Goal: Task Accomplishment & Management: Manage account settings

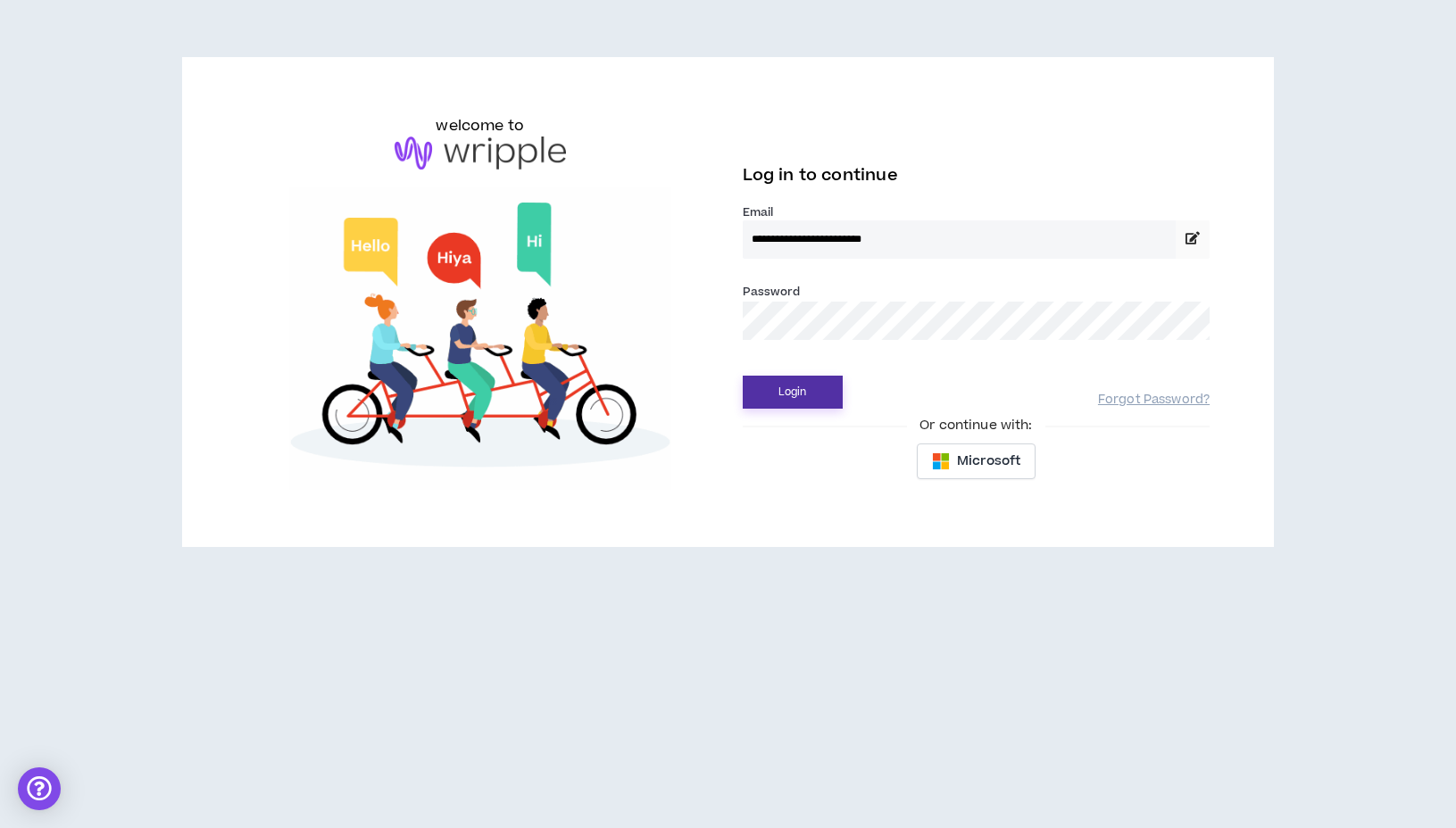
click at [786, 387] on button "Login" at bounding box center [793, 393] width 100 height 33
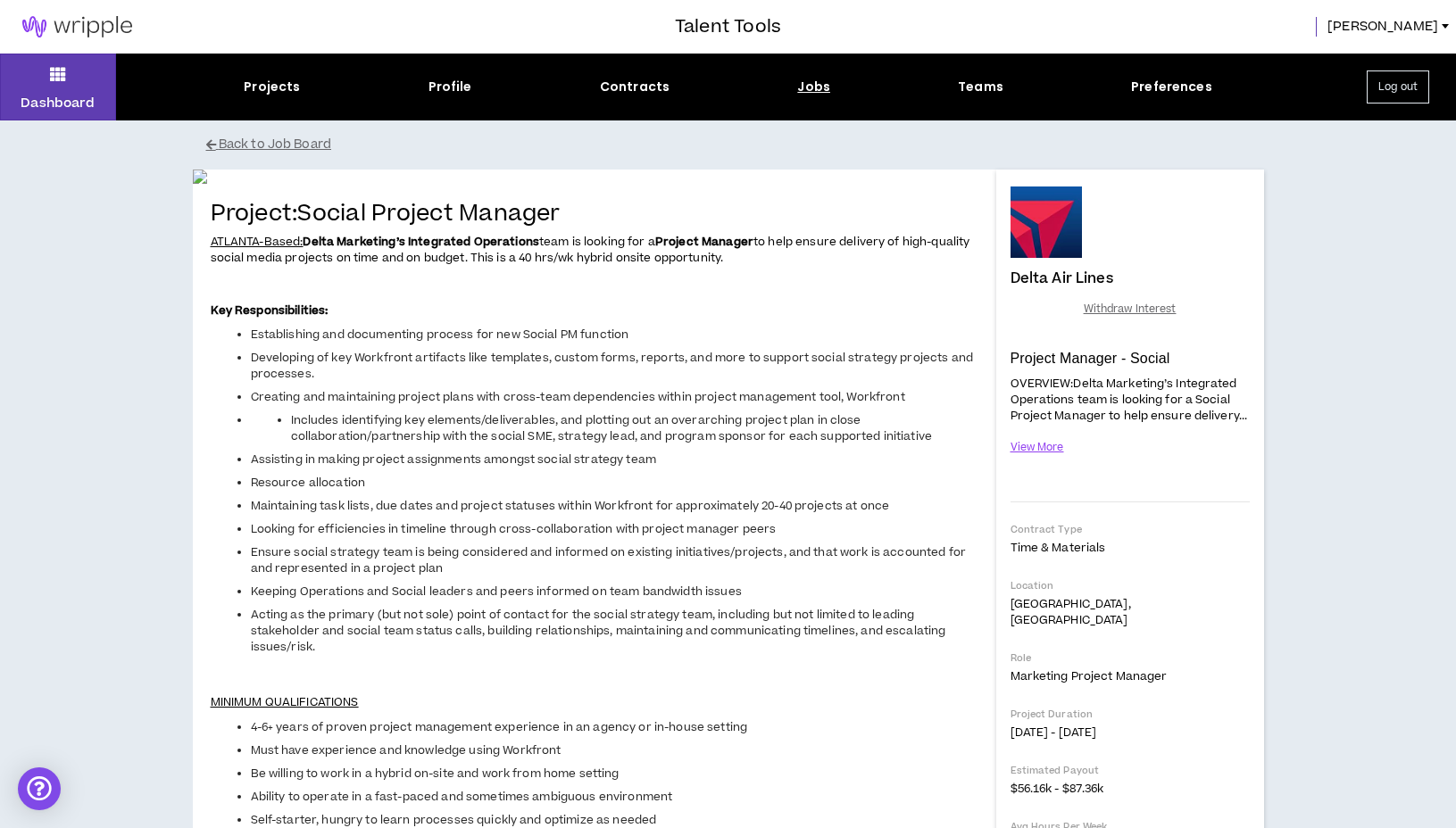
click at [81, 23] on img at bounding box center [77, 26] width 155 height 22
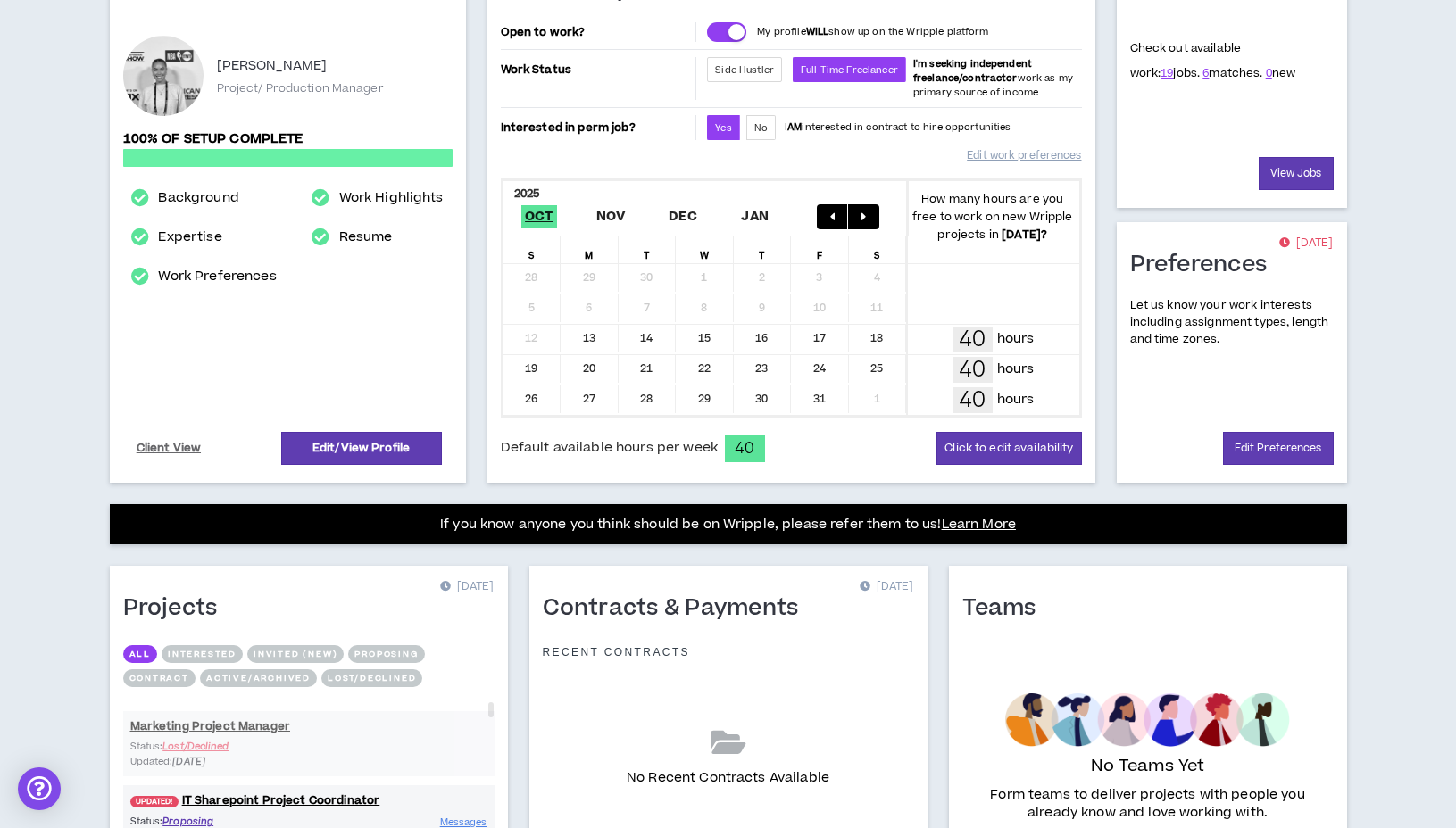
scroll to position [376, 0]
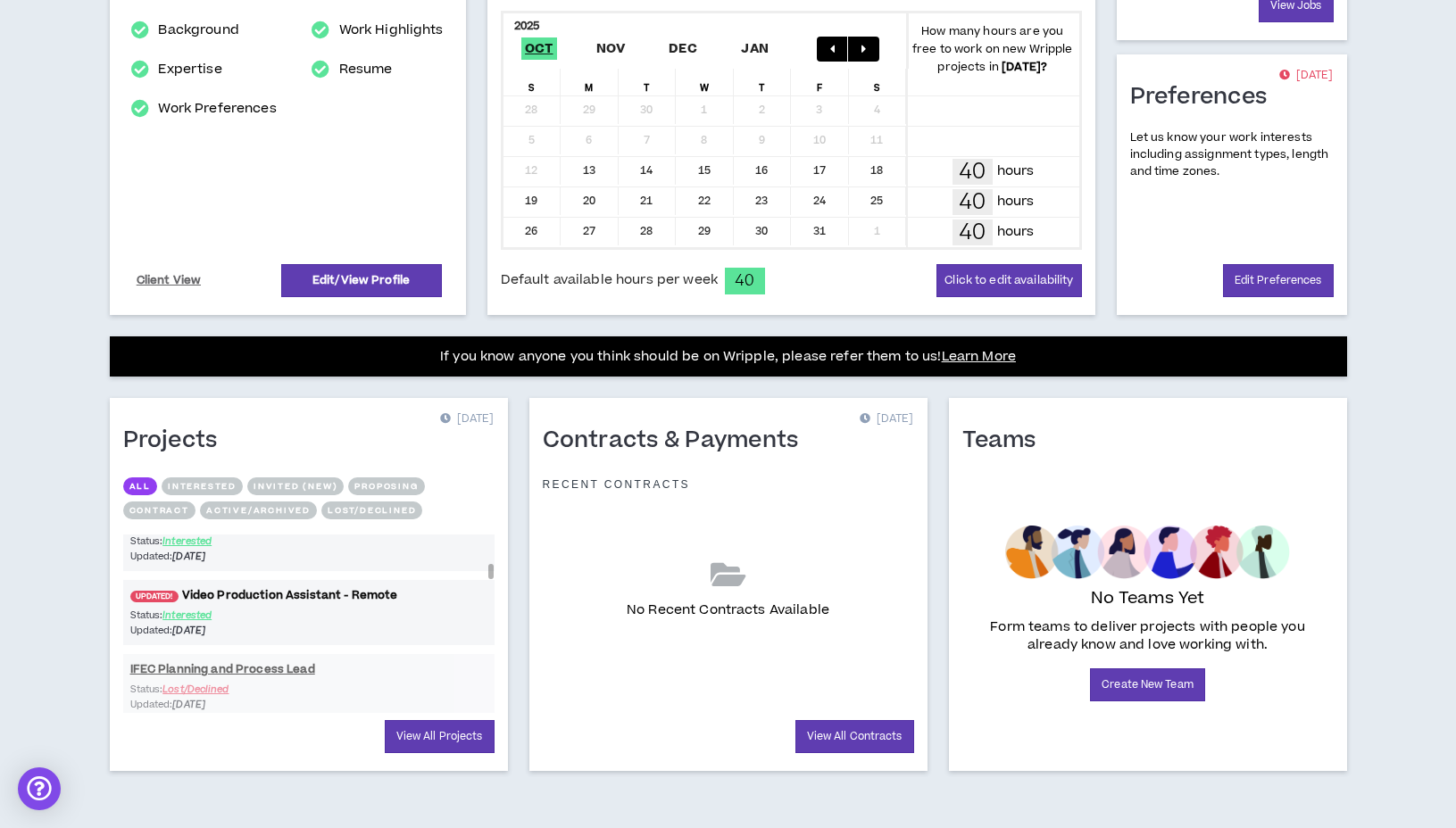
click at [262, 589] on link "UPDATED! Video Production Assistant - Remote" at bounding box center [309, 595] width 371 height 17
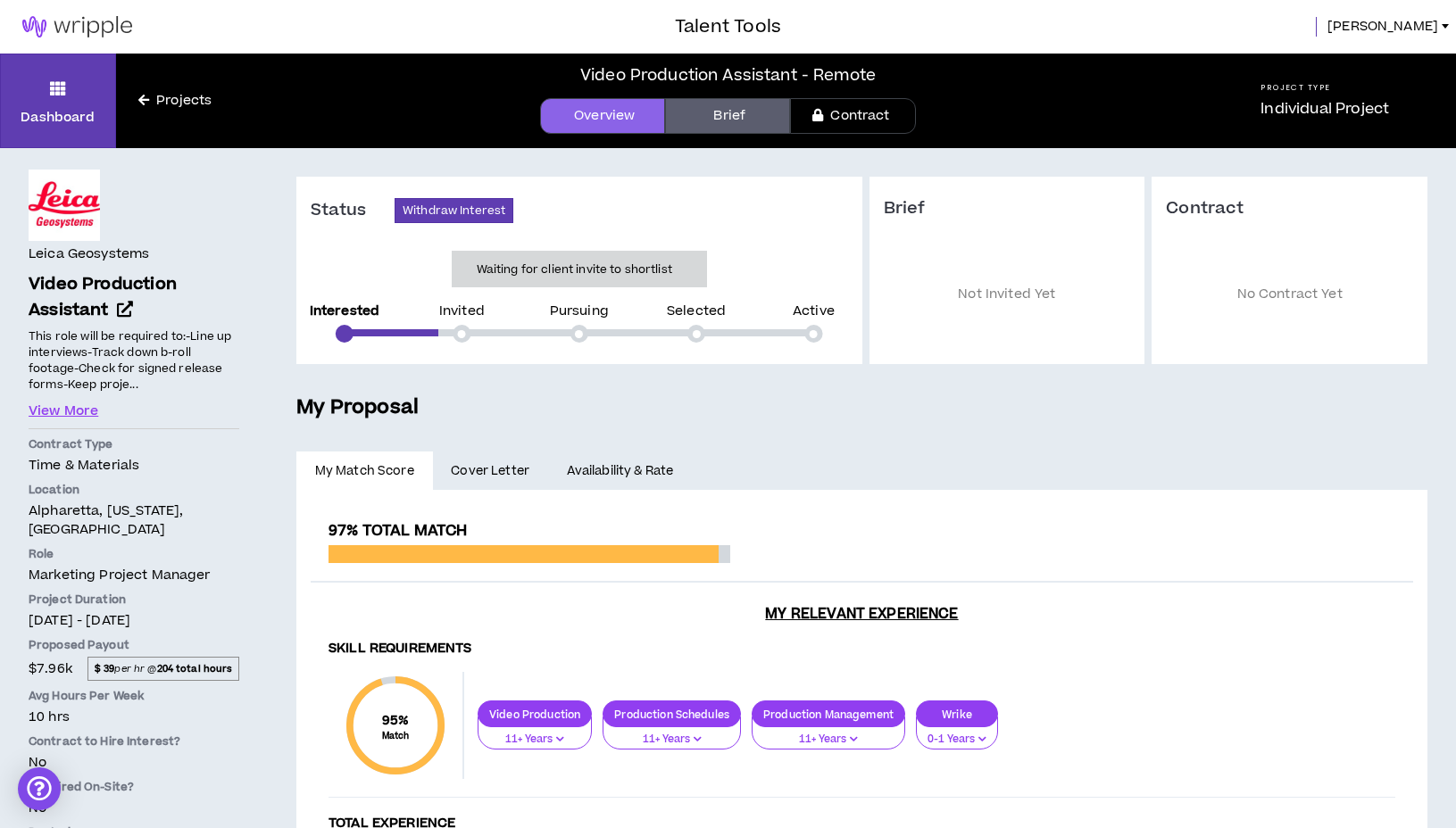
click at [80, 23] on img at bounding box center [77, 26] width 155 height 22
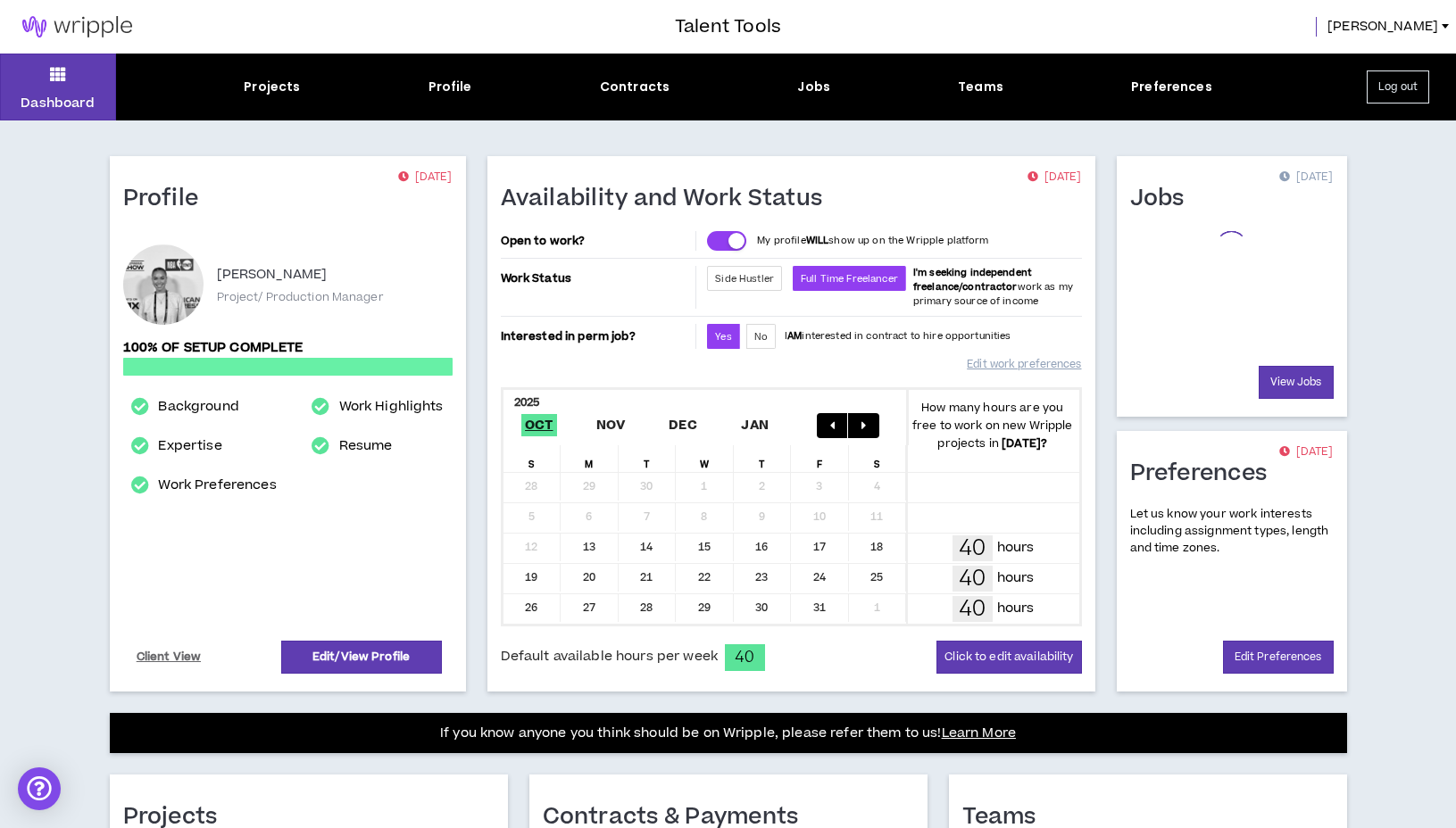
scroll to position [338, 0]
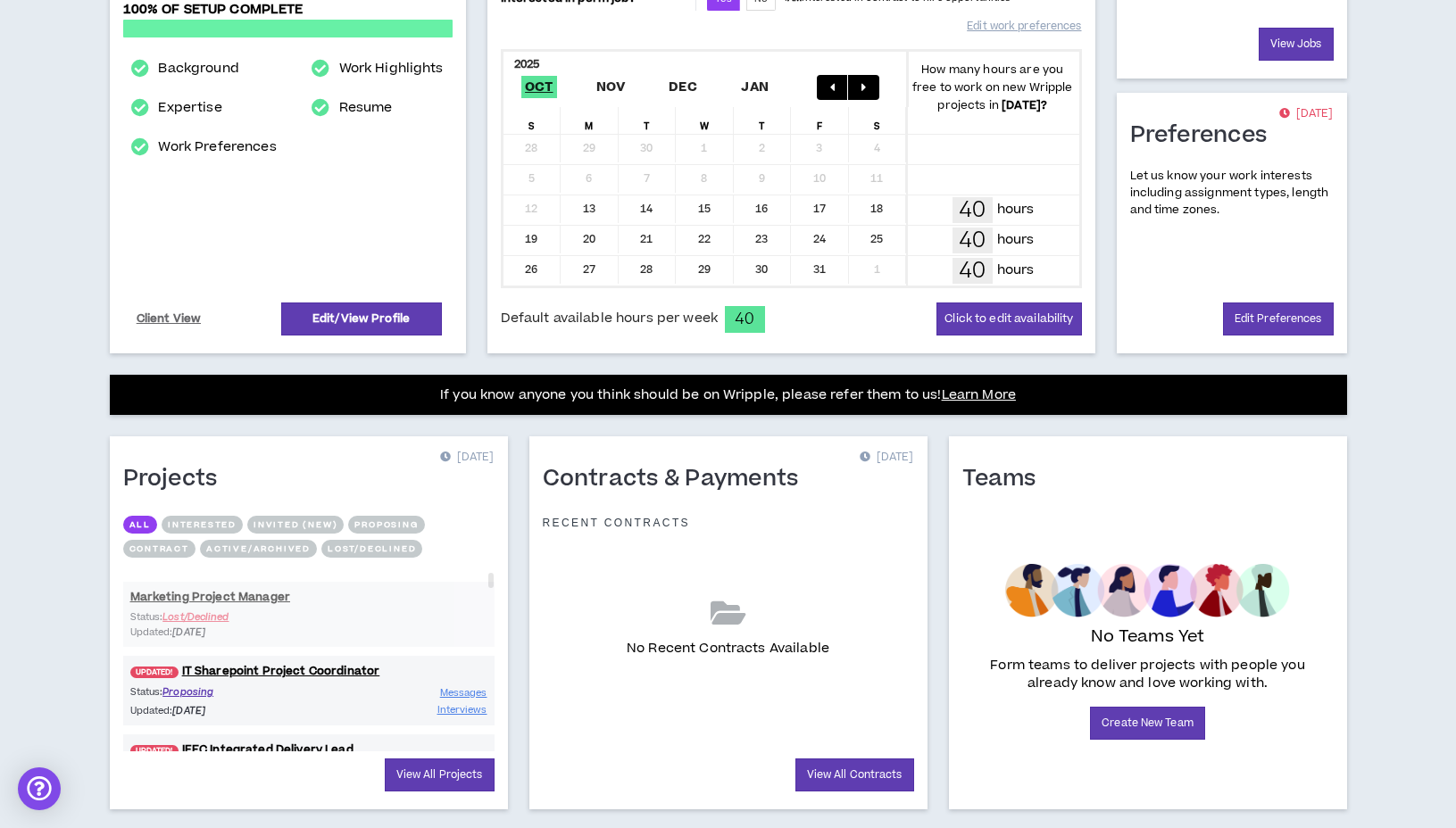
click at [218, 525] on button "Interested" at bounding box center [202, 525] width 81 height 18
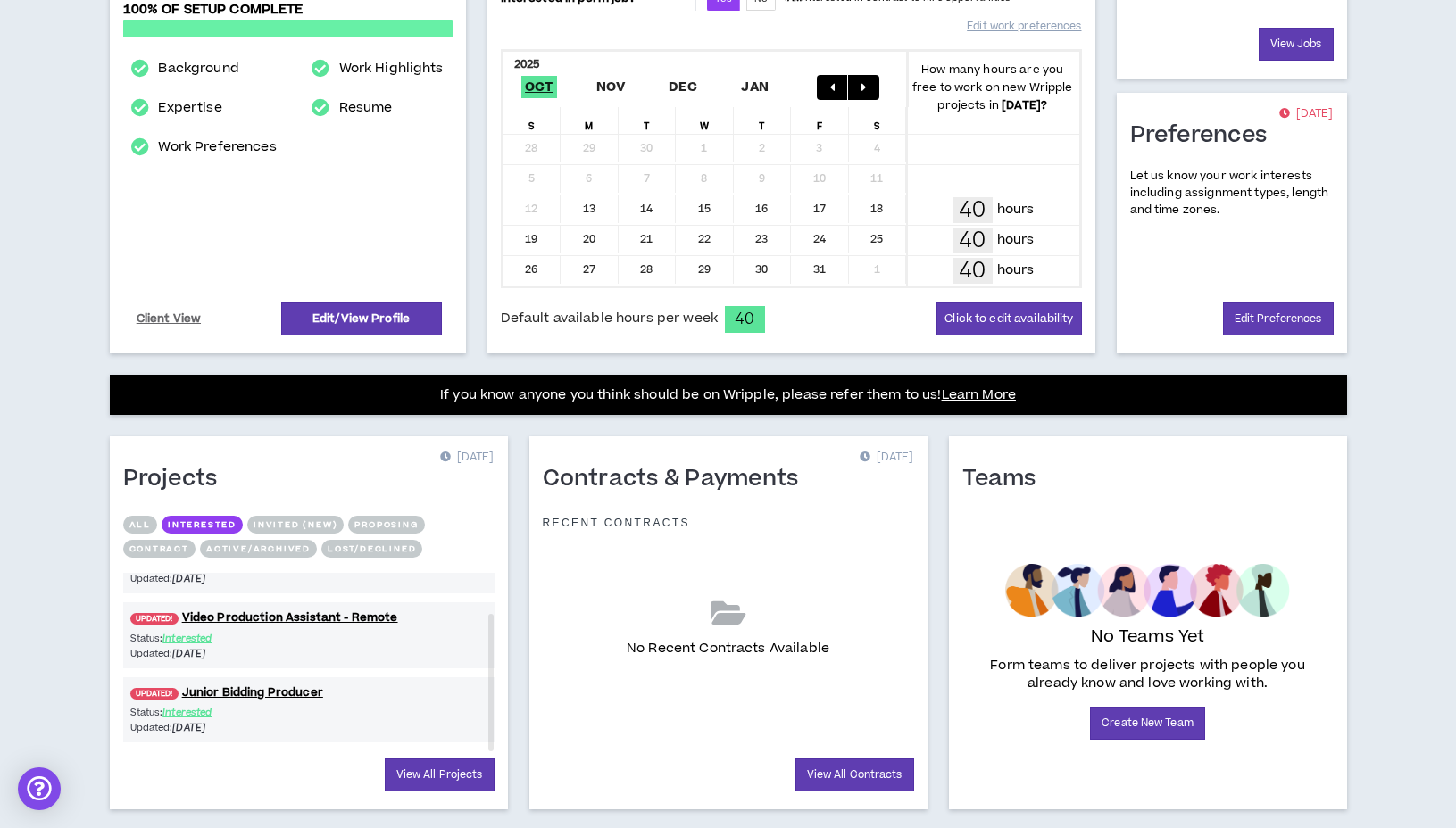
click at [314, 525] on button "Invited (new)" at bounding box center [295, 525] width 96 height 18
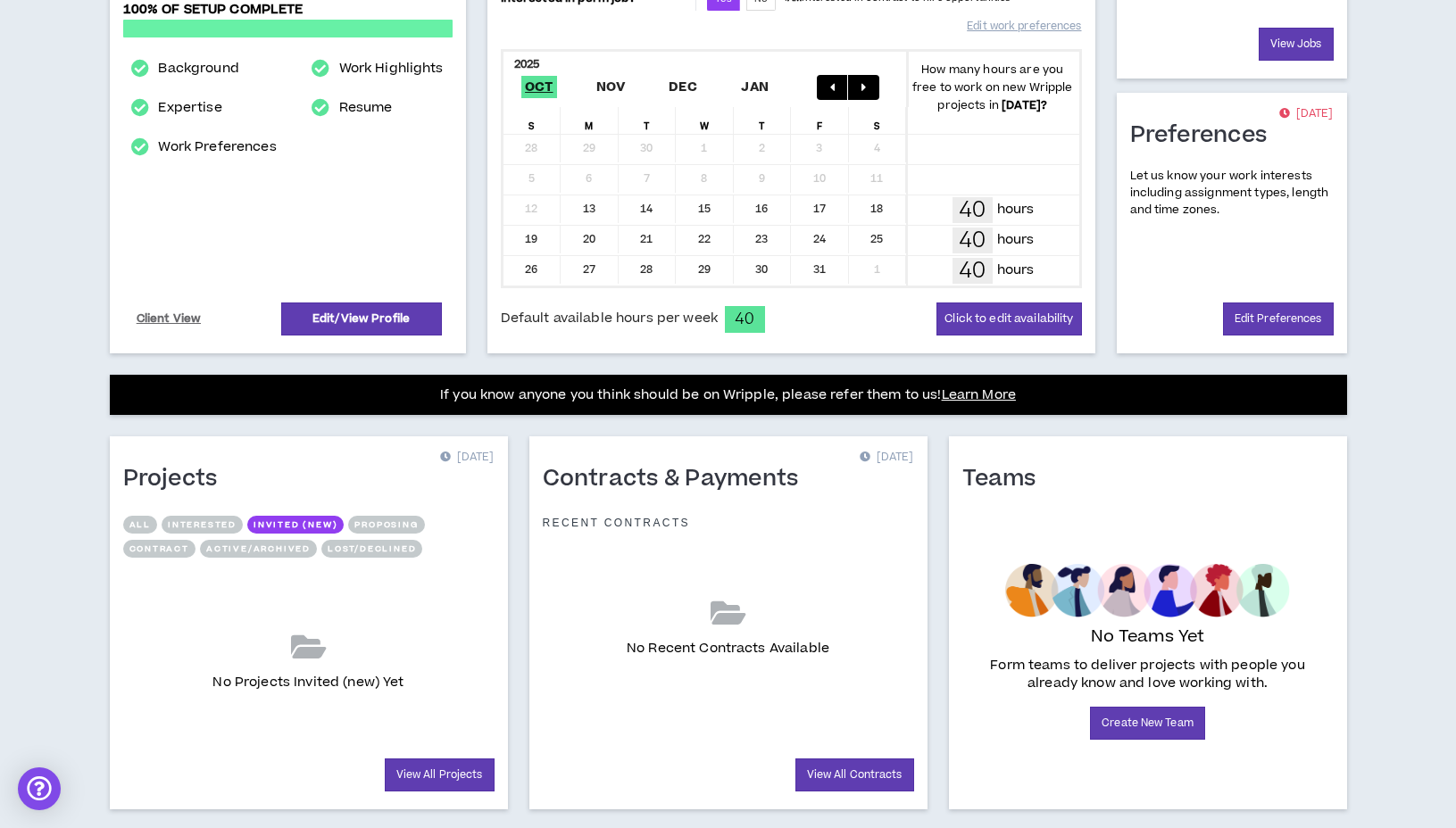
click at [381, 530] on button "Proposing" at bounding box center [385, 525] width 75 height 18
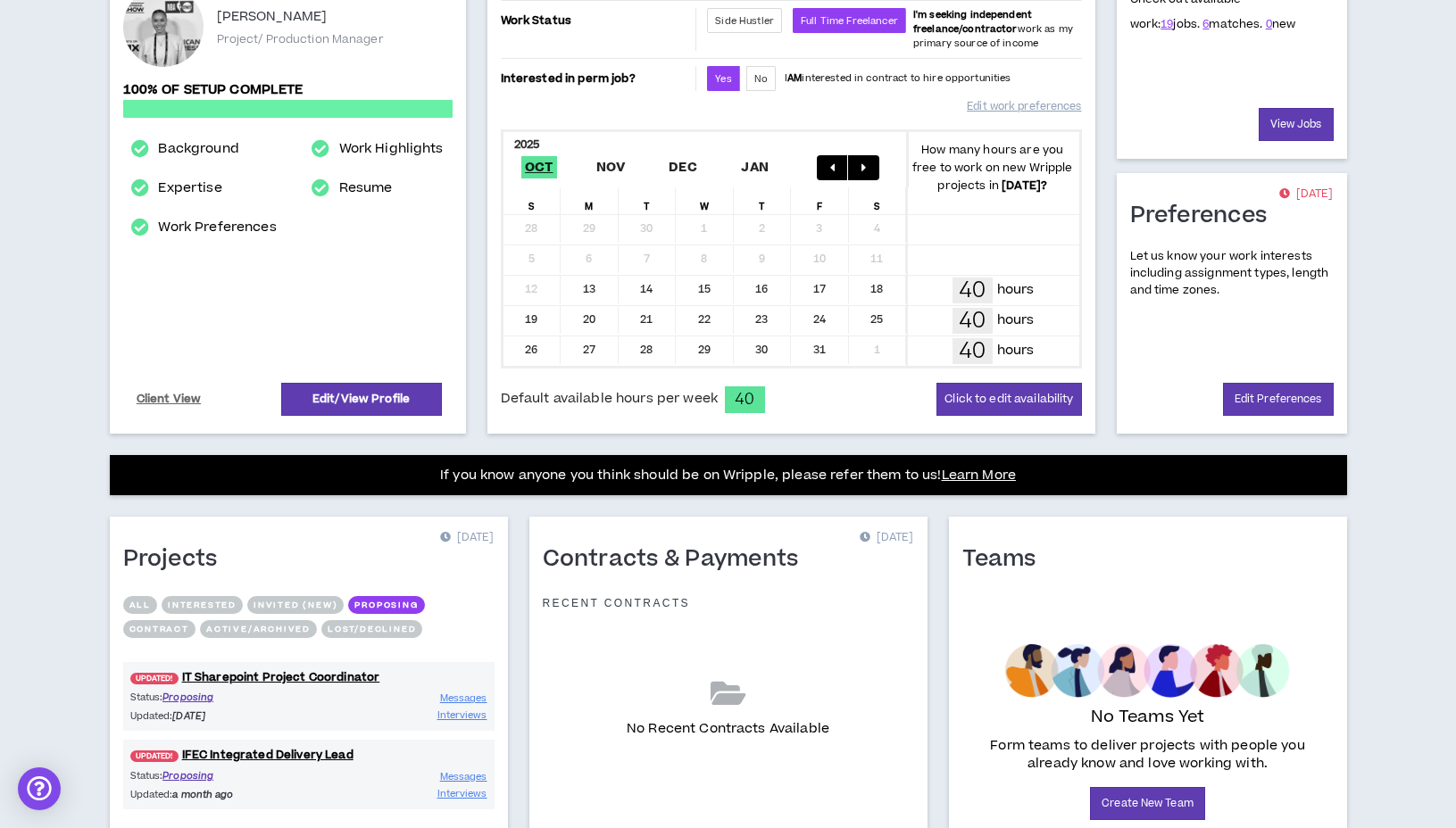
scroll to position [0, 0]
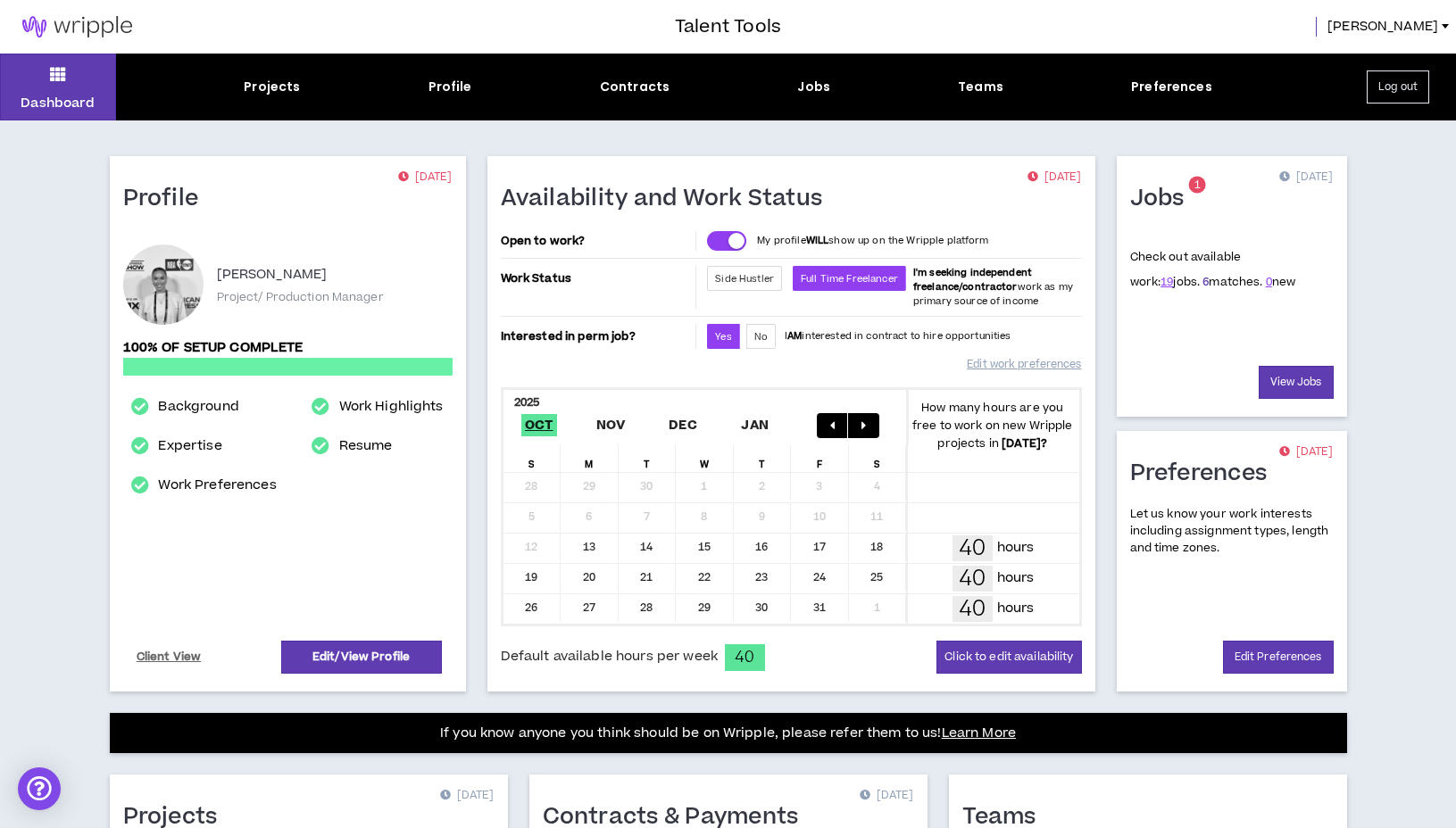
click at [1202, 280] on link "6" at bounding box center [1205, 282] width 6 height 16
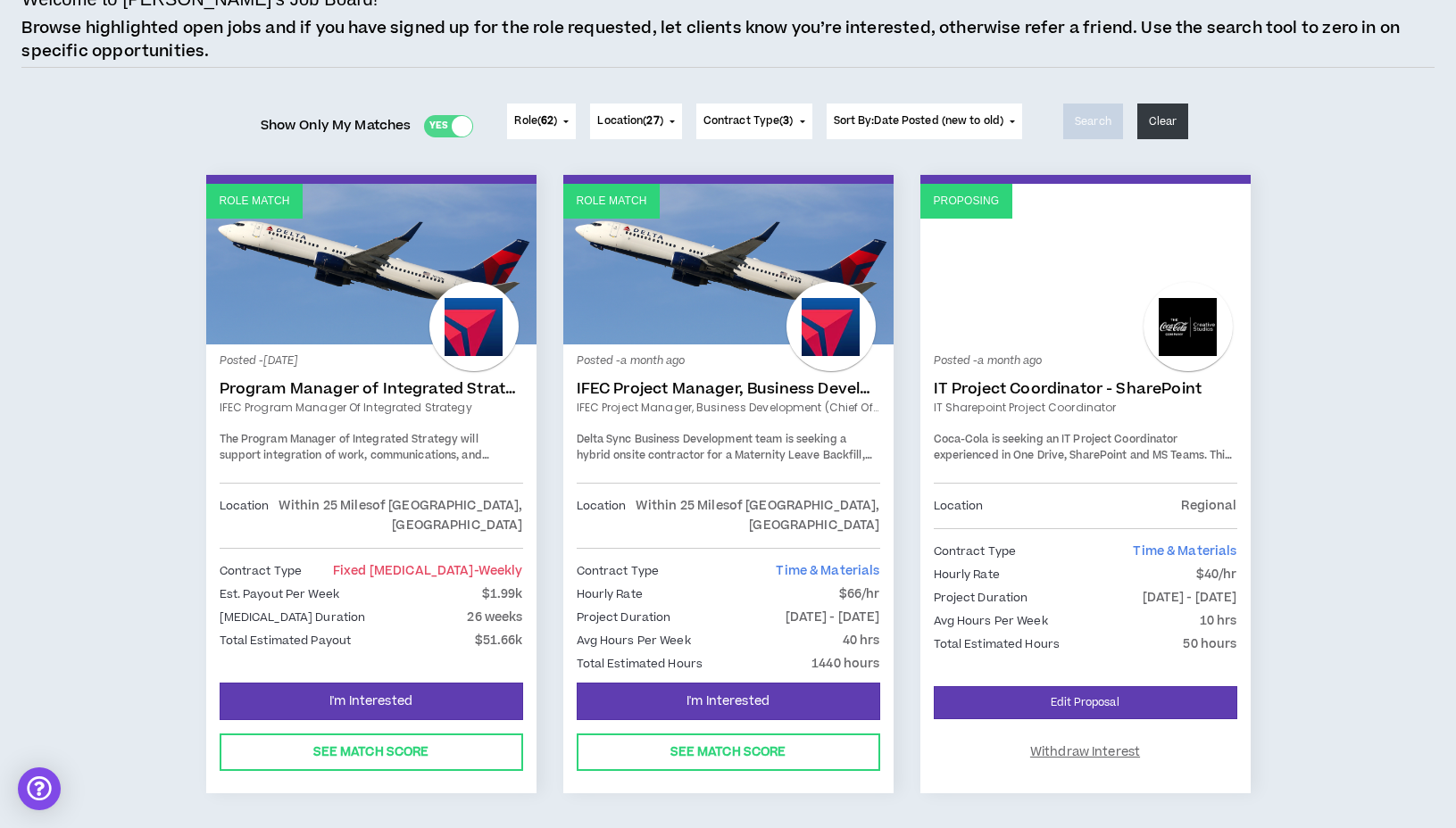
scroll to position [159, 0]
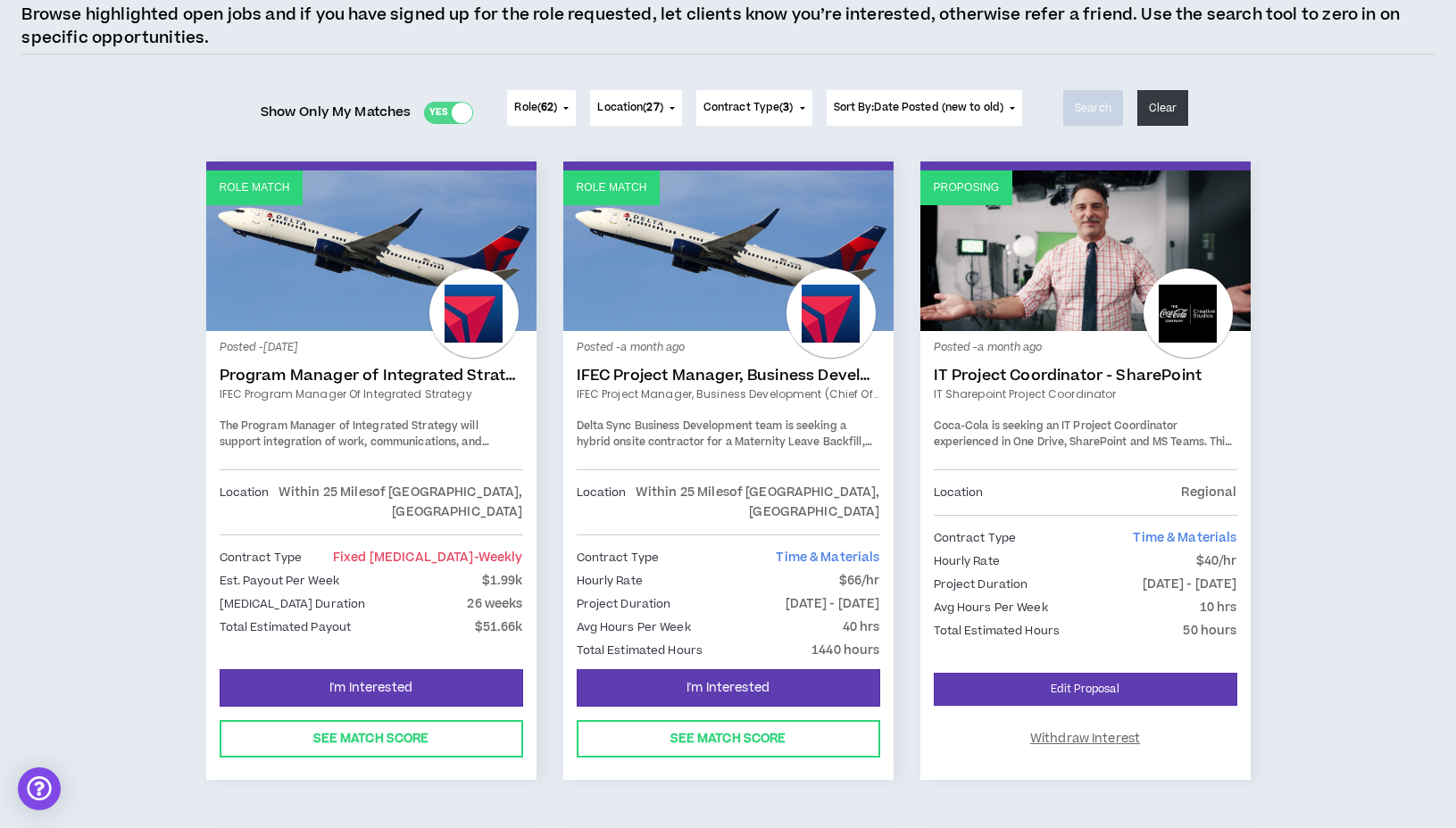
click at [778, 374] on link "IFEC Project Manager, Business Development (Chief of Staff)" at bounding box center [728, 375] width 304 height 18
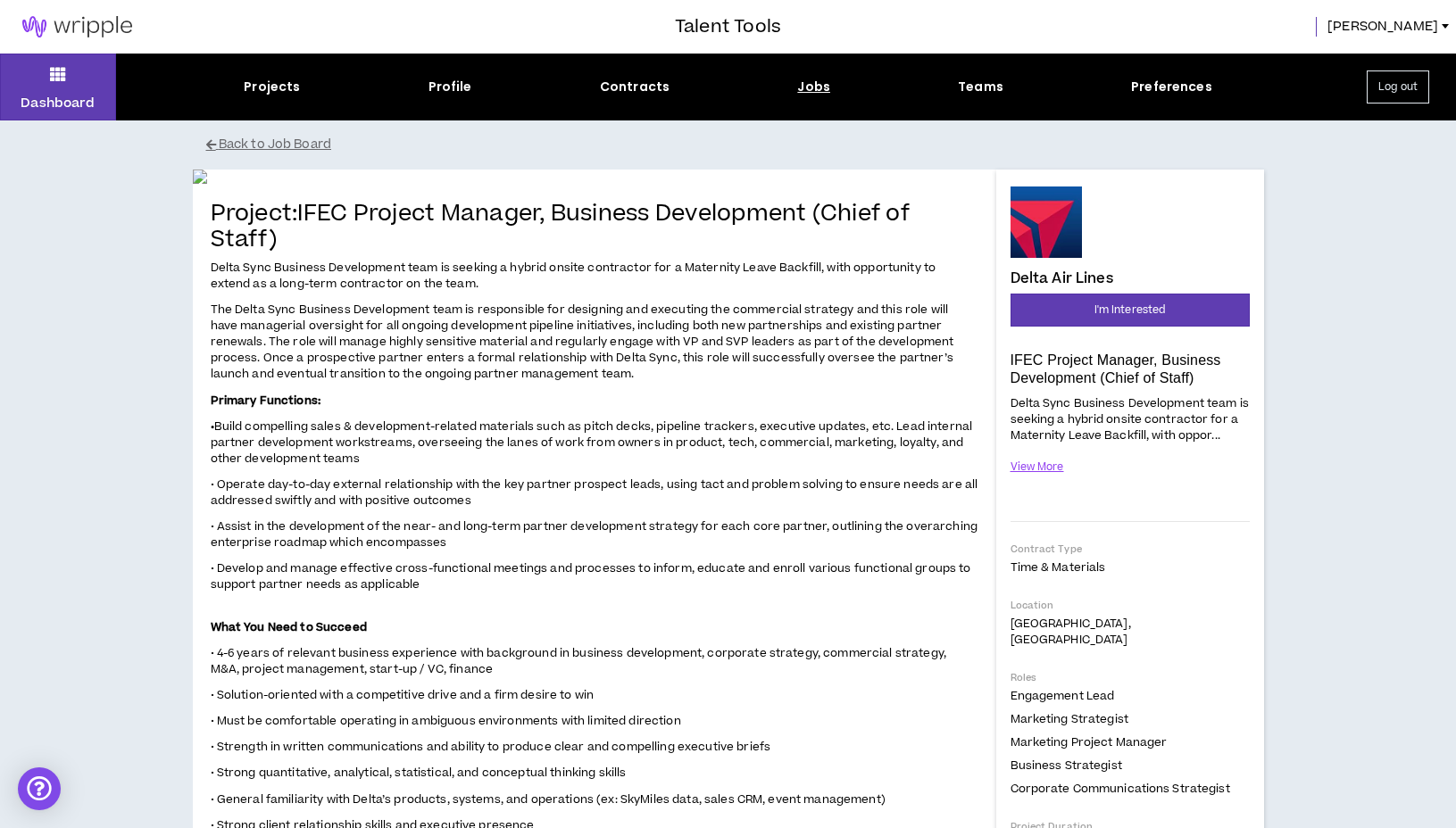
click at [62, 27] on img at bounding box center [77, 26] width 155 height 22
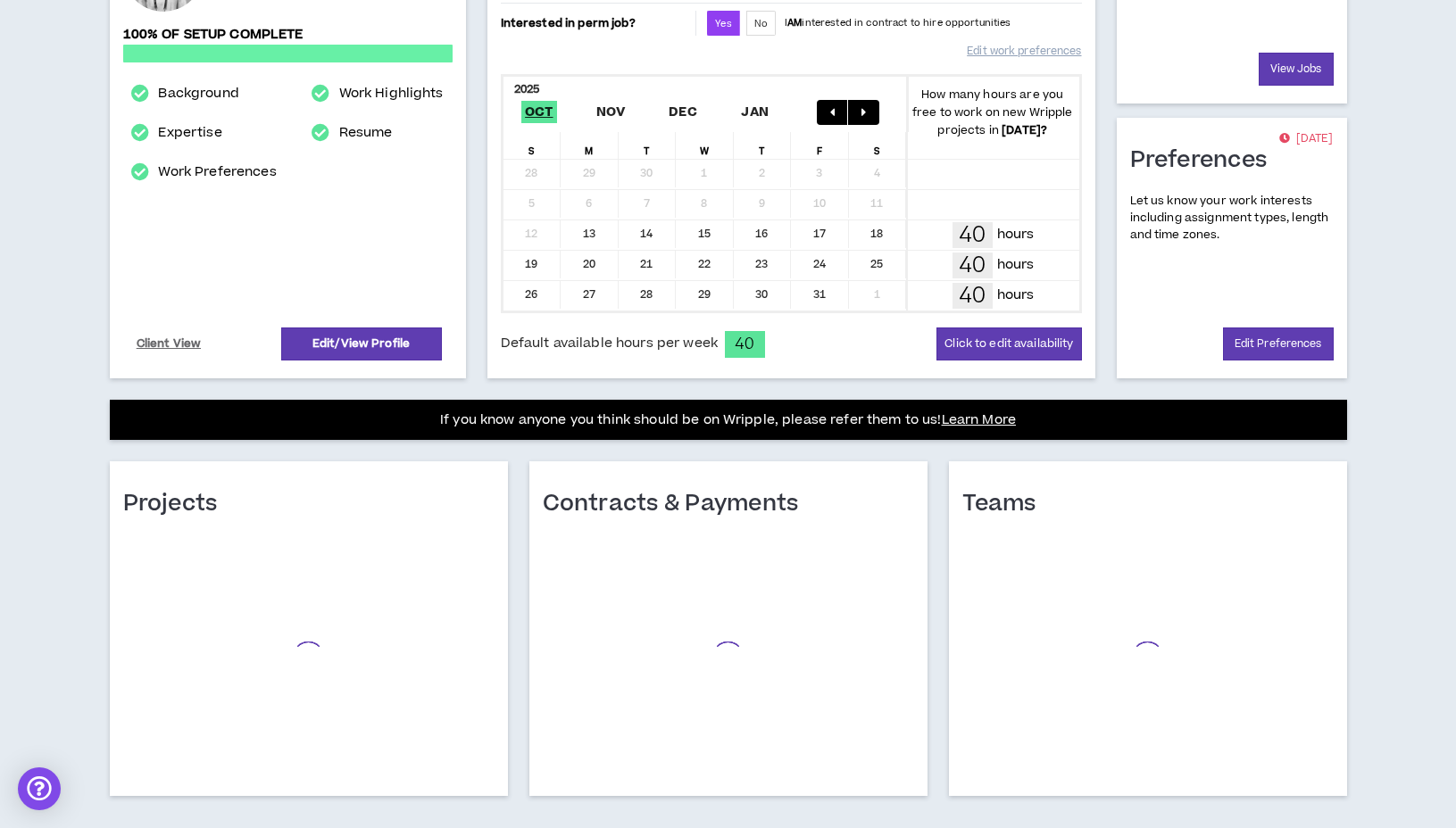
scroll to position [338, 0]
